Goal: Information Seeking & Learning: Learn about a topic

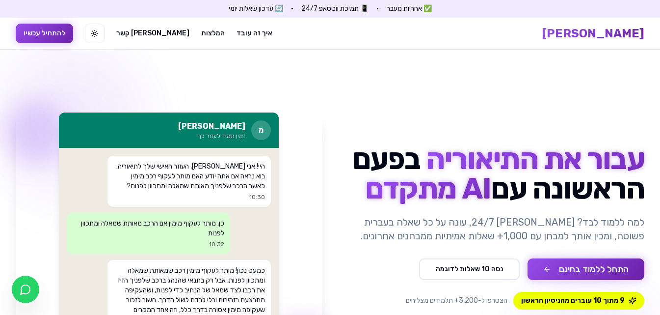
click at [395, 103] on section "עבור את התיאוריה בפעם הראשונה עם AI מתקדם למה ללמוד לבד? [PERSON_NAME] 24/7, עו…" at bounding box center [330, 240] width 660 height 381
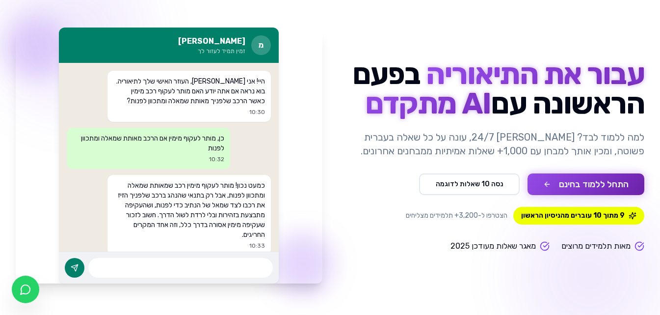
scroll to position [98, 0]
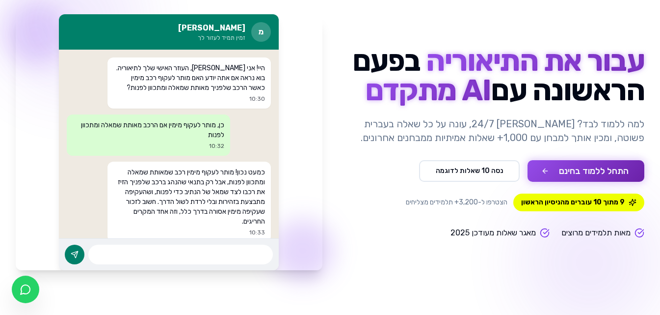
click at [602, 169] on button "התחל ללמוד בחינם" at bounding box center [586, 171] width 117 height 22
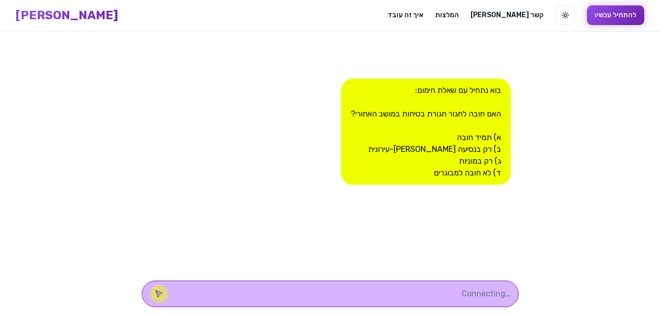
scroll to position [0, 0]
click at [427, 299] on div at bounding box center [330, 293] width 377 height 27
click at [431, 293] on textarea at bounding box center [344, 294] width 333 height 12
type textarea "א"
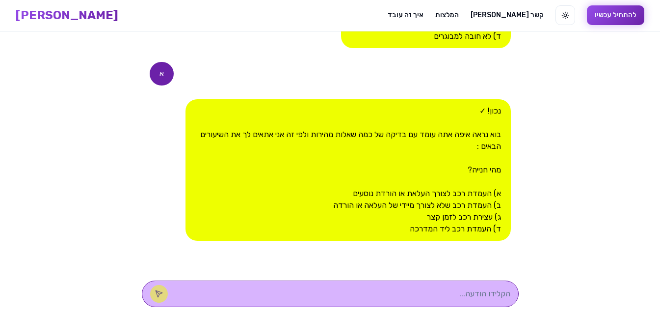
scroll to position [138, 0]
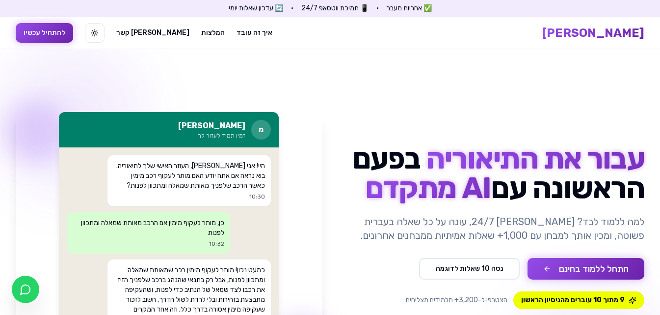
scroll to position [98, 0]
